Goal: Information Seeking & Learning: Check status

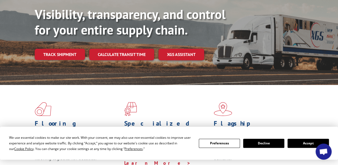
scroll to position [80, 0]
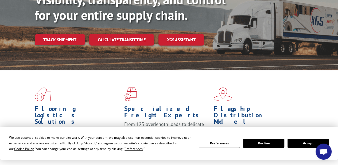
click at [305, 146] on button "Accept" at bounding box center [308, 142] width 41 height 9
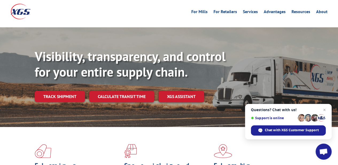
scroll to position [0, 0]
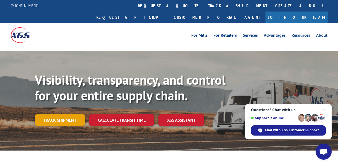
click at [72, 114] on link "Track shipment" at bounding box center [60, 119] width 50 height 11
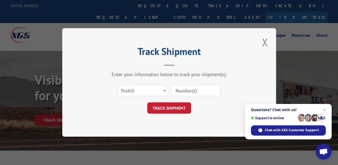
click at [196, 92] on input at bounding box center [195, 90] width 49 height 11
paste input "17513107"
type input "17513107"
click at [180, 105] on button "TRACK SHIPMENT" at bounding box center [169, 107] width 44 height 11
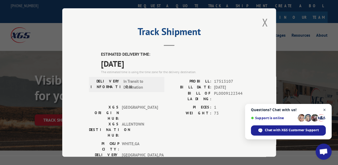
click at [325, 110] on span "Open chat" at bounding box center [324, 109] width 7 height 7
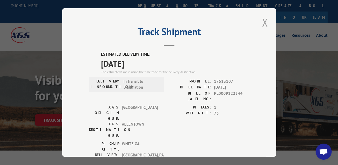
click at [263, 17] on button "Close modal" at bounding box center [264, 22] width 9 height 15
